Goal: Task Accomplishment & Management: Manage account settings

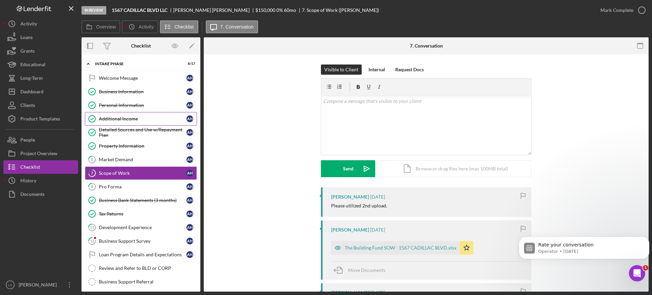
drag, startPoint x: 136, startPoint y: 108, endPoint x: 139, endPoint y: 120, distance: 12.3
click at [136, 108] on link "Personal Information Personal Information A H" at bounding box center [141, 105] width 112 height 14
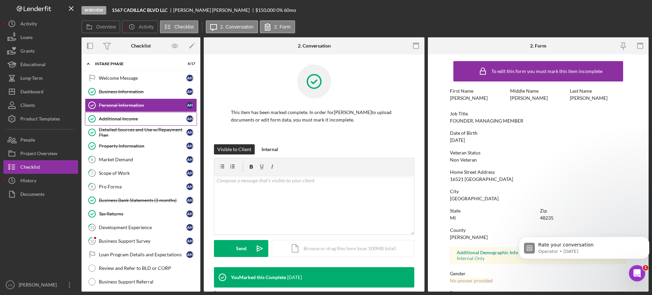
click at [139, 120] on div "Additional Income" at bounding box center [143, 118] width 88 height 5
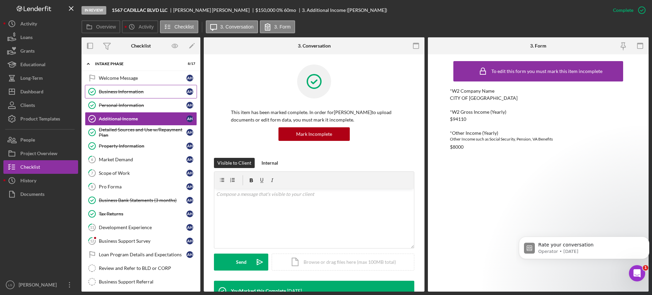
click at [133, 97] on link "Business Information Business Information A H" at bounding box center [141, 92] width 112 height 14
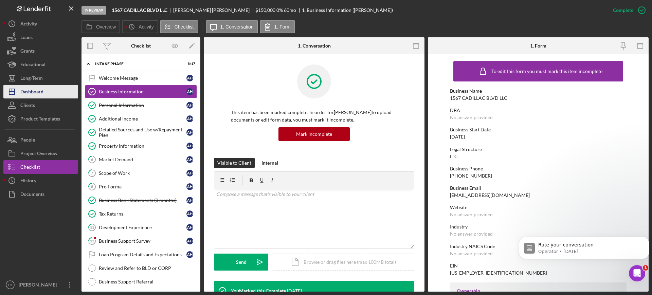
click at [50, 90] on button "Icon/Dashboard Dashboard" at bounding box center [40, 92] width 75 height 14
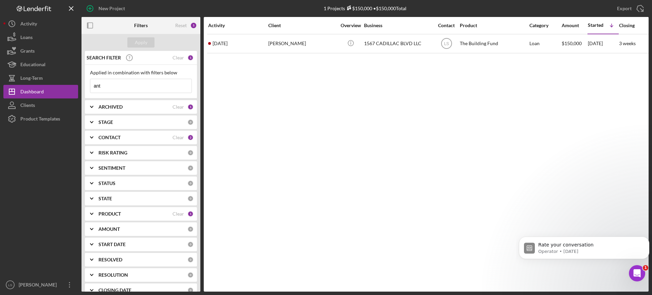
click at [143, 84] on input "ant" at bounding box center [140, 86] width 101 height 14
type input "a"
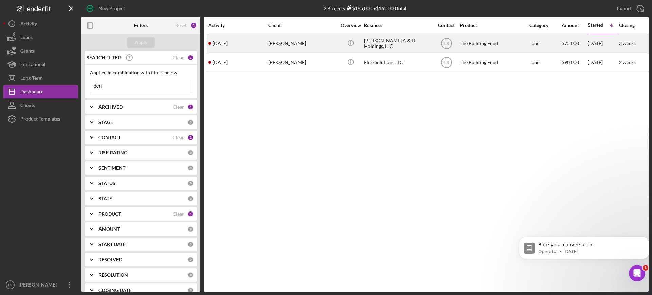
type input "den"
click at [315, 46] on div "[PERSON_NAME]" at bounding box center [302, 44] width 68 height 18
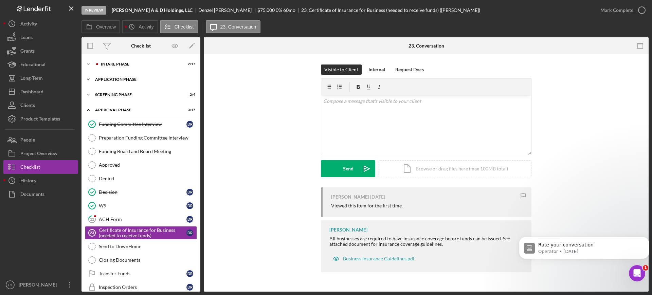
click at [134, 83] on div "Icon/Expander Application Phase 5 / 7" at bounding box center [140, 80] width 119 height 14
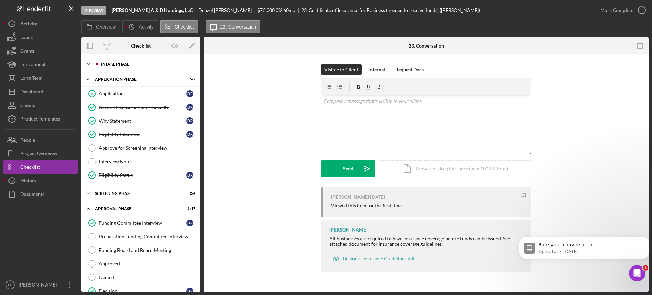
click at [128, 64] on div "Intake Phase" at bounding box center [146, 64] width 91 height 4
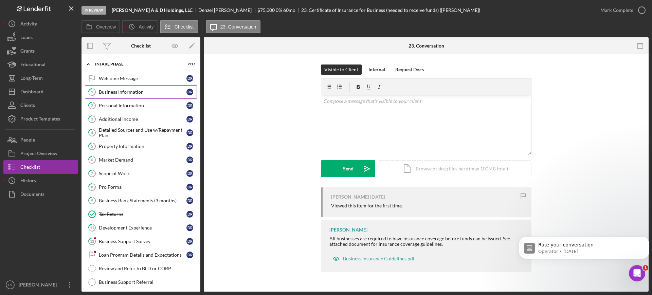
click at [118, 93] on div "Business Information" at bounding box center [143, 91] width 88 height 5
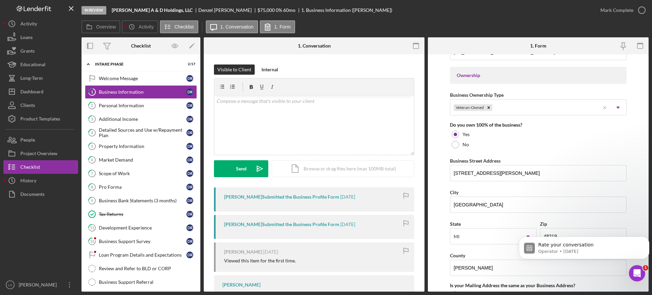
scroll to position [339, 0]
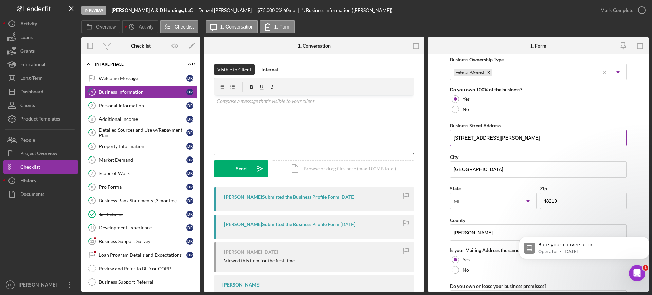
drag, startPoint x: 505, startPoint y: 140, endPoint x: 451, endPoint y: 135, distance: 53.8
click at [451, 135] on input "[STREET_ADDRESS][PERSON_NAME]" at bounding box center [538, 138] width 176 height 16
